Goal: Complete application form

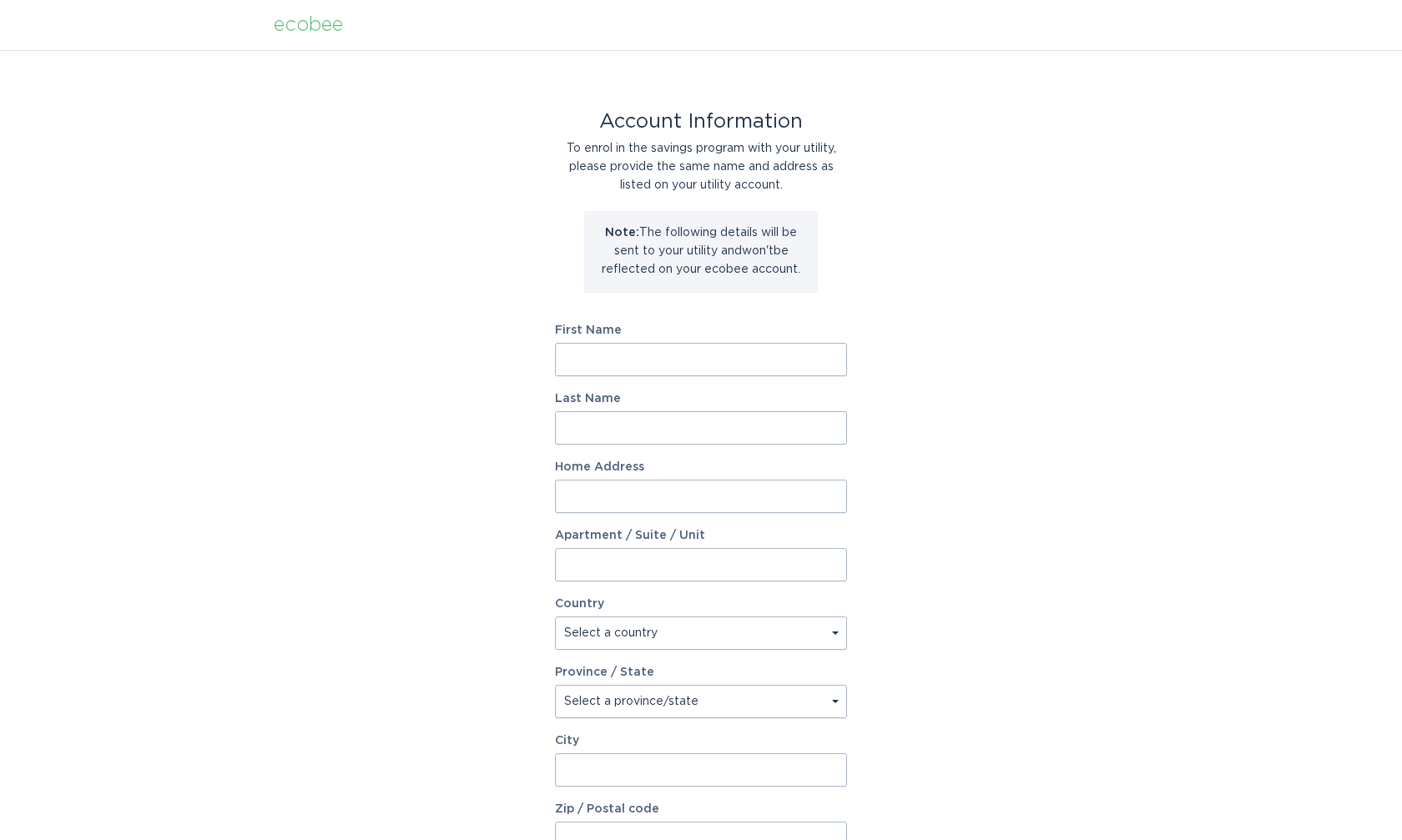
click at [832, 354] on input "First Name" at bounding box center [701, 359] width 292 height 33
type input "[PERSON_NAME]"
type input "12112 N Suns"
type input "[STREET_ADDRESS]"
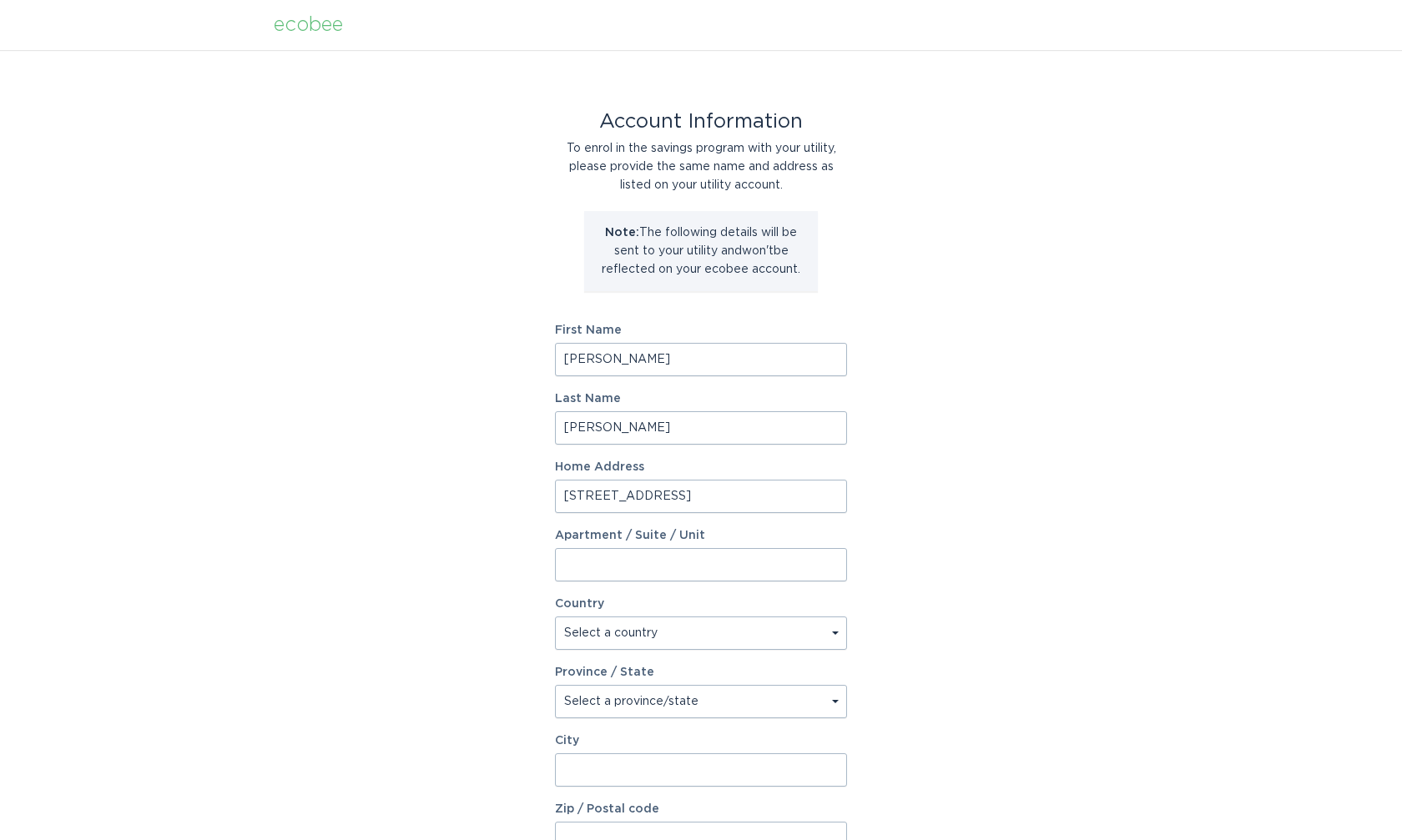
select select "US"
type input "[GEOGRAPHIC_DATA]"
type input "85268"
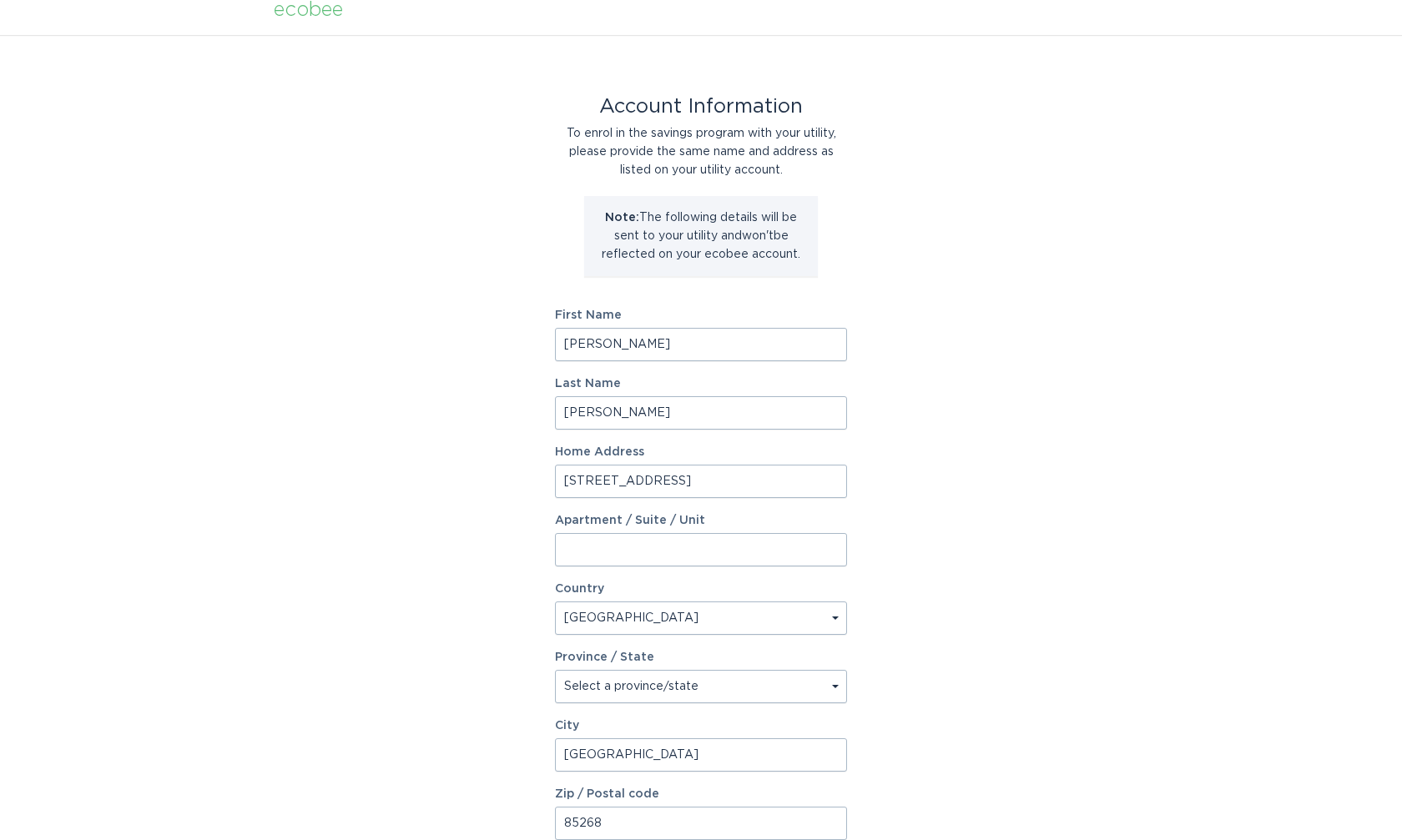
scroll to position [89, 0]
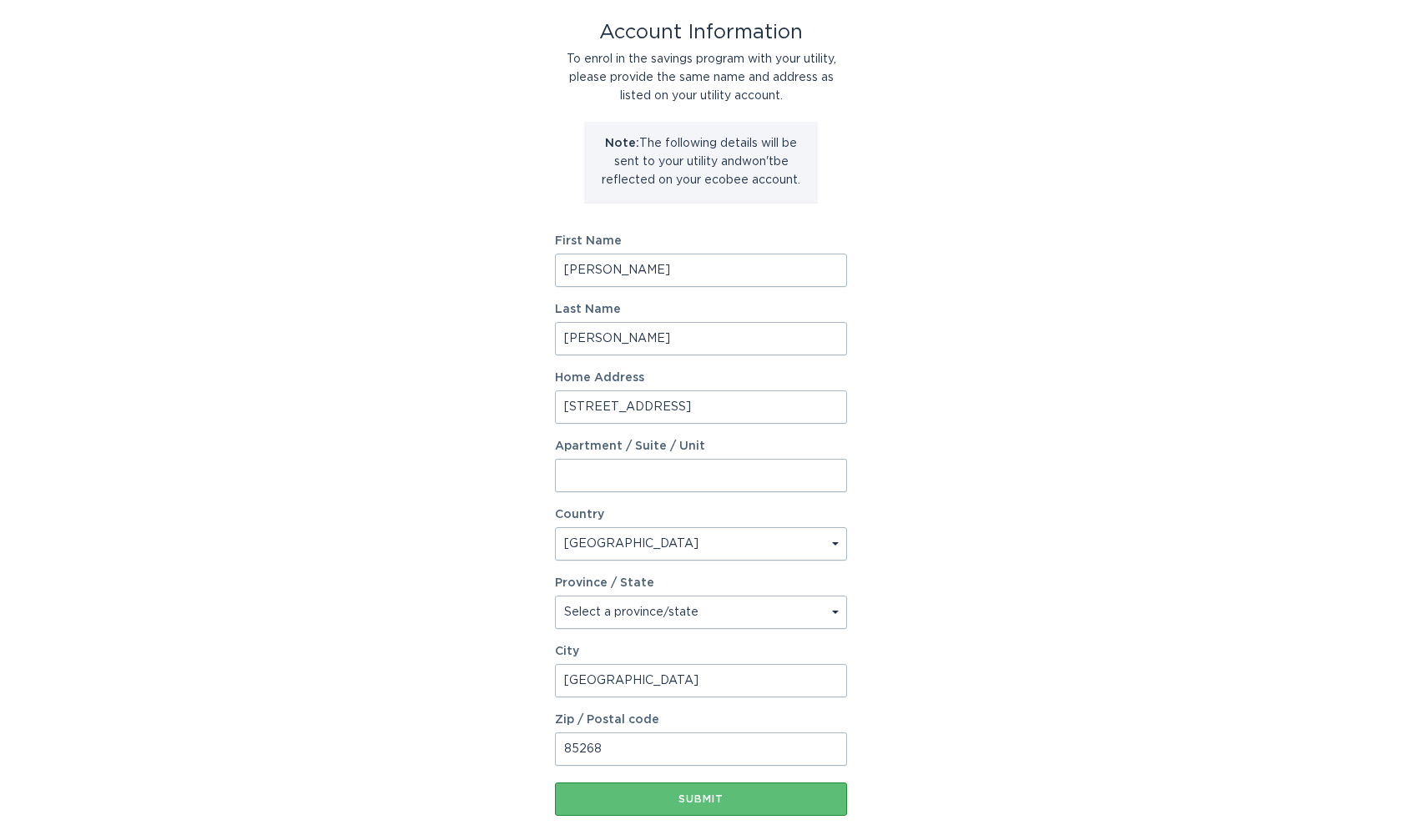
click at [668, 568] on form "First Name [PERSON_NAME] Last Name [PERSON_NAME] Home Address [STREET_ADDRESS][…" at bounding box center [701, 526] width 292 height 580
select select "AZ"
click at [1088, 621] on div "Account Information To enrol in the savings program with your utility, please p…" at bounding box center [701, 421] width 1402 height 922
click at [613, 679] on input "[GEOGRAPHIC_DATA]" at bounding box center [701, 680] width 292 height 33
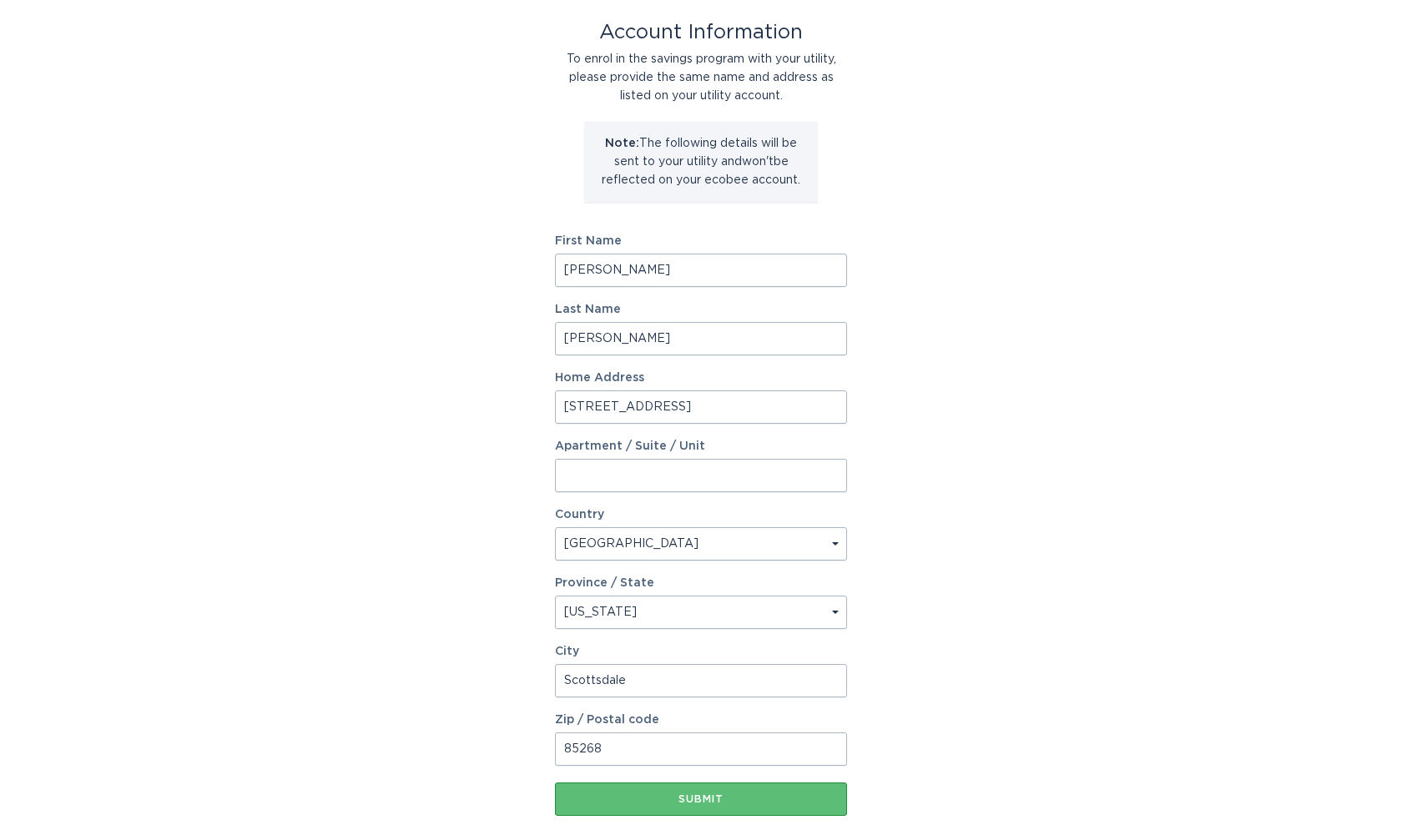
type input "Scottsdale"
click at [1029, 689] on div "Account Information To enrol in the savings program with your utility, please p…" at bounding box center [701, 421] width 1402 height 922
click at [699, 805] on button "Submit" at bounding box center [701, 799] width 292 height 33
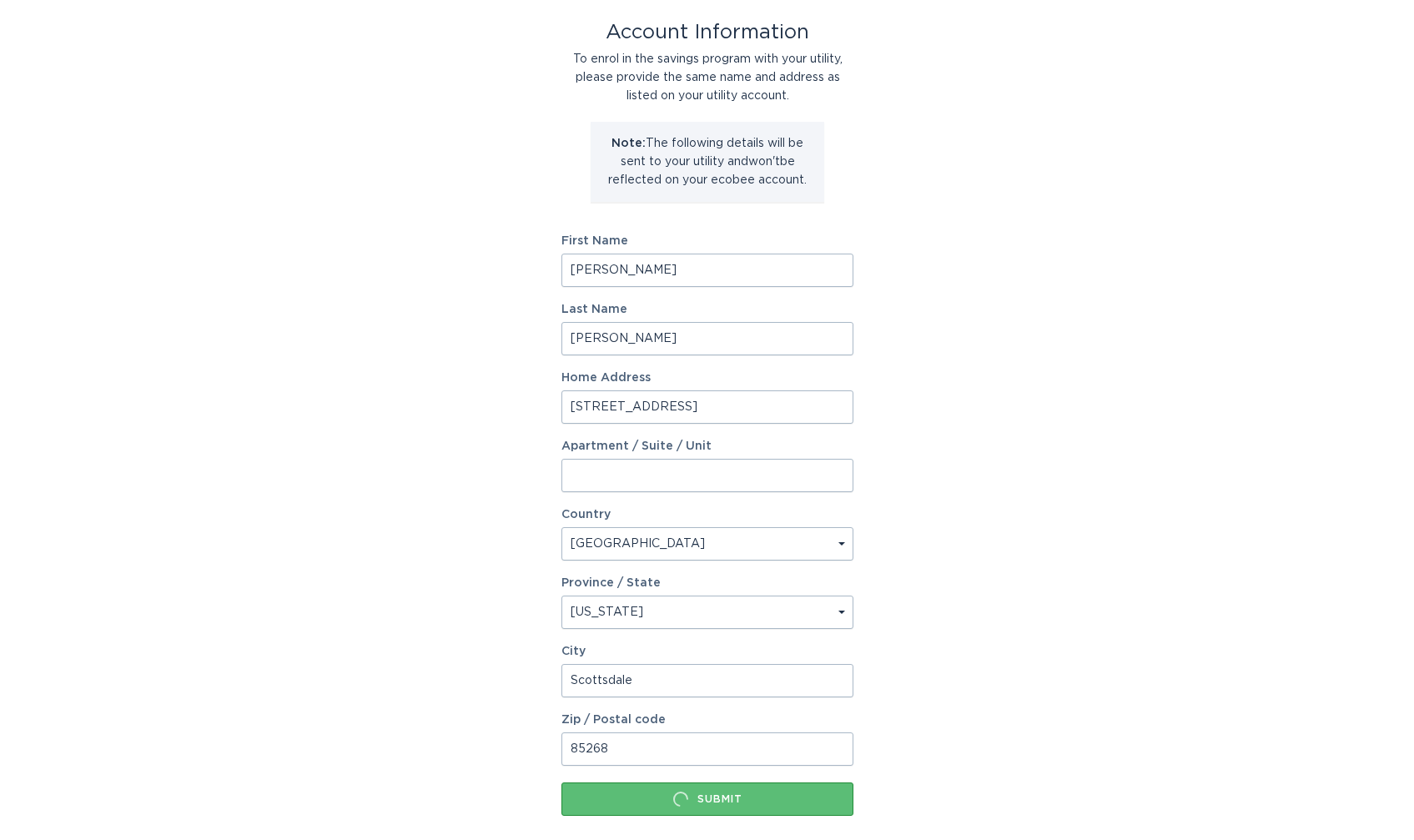
scroll to position [0, 0]
